Goal: Use online tool/utility

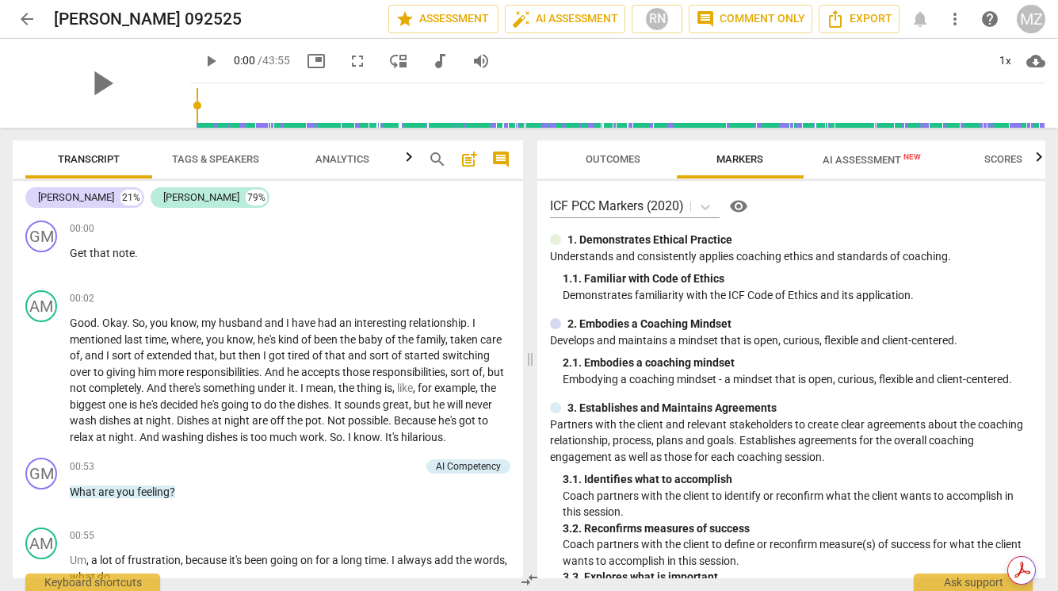
scroll to position [8032, 0]
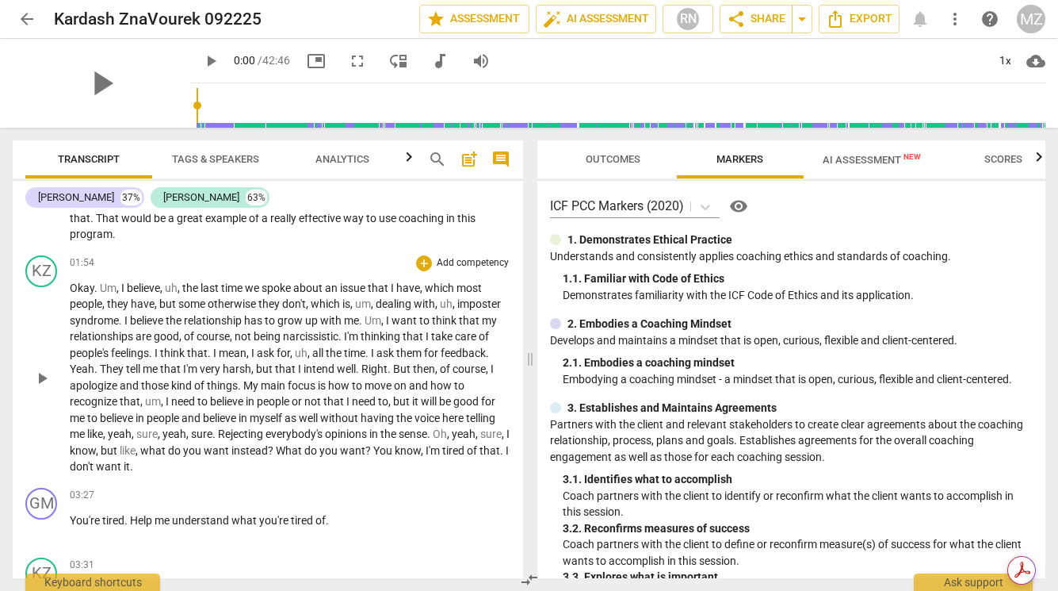
scroll to position [636, 0]
click at [386, 319] on span "," at bounding box center [383, 318] width 5 height 13
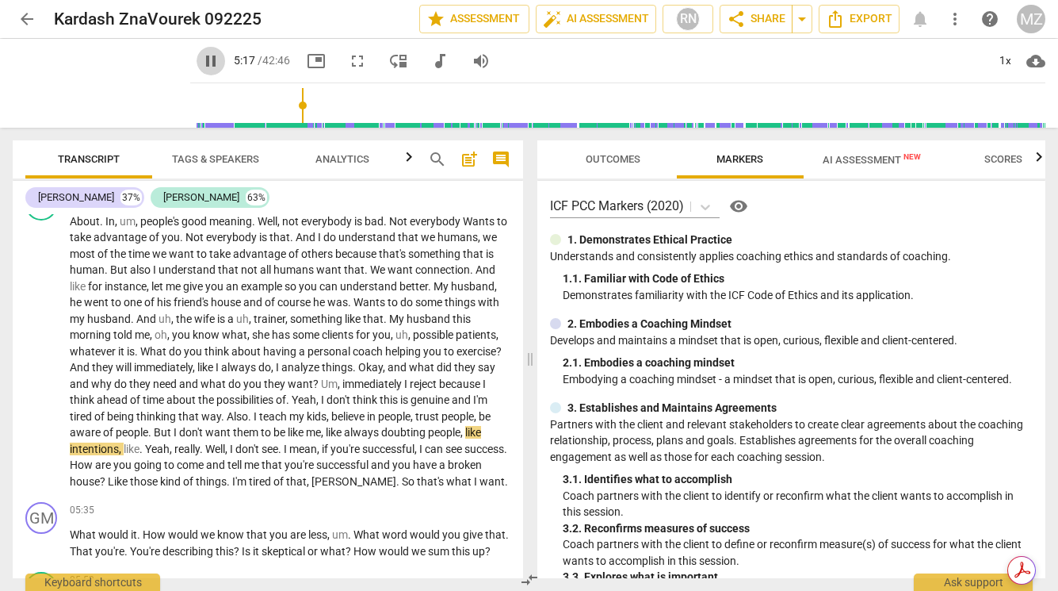
click at [201, 59] on span "pause" at bounding box center [210, 61] width 19 height 19
type input "318"
